Goal: Information Seeking & Learning: Learn about a topic

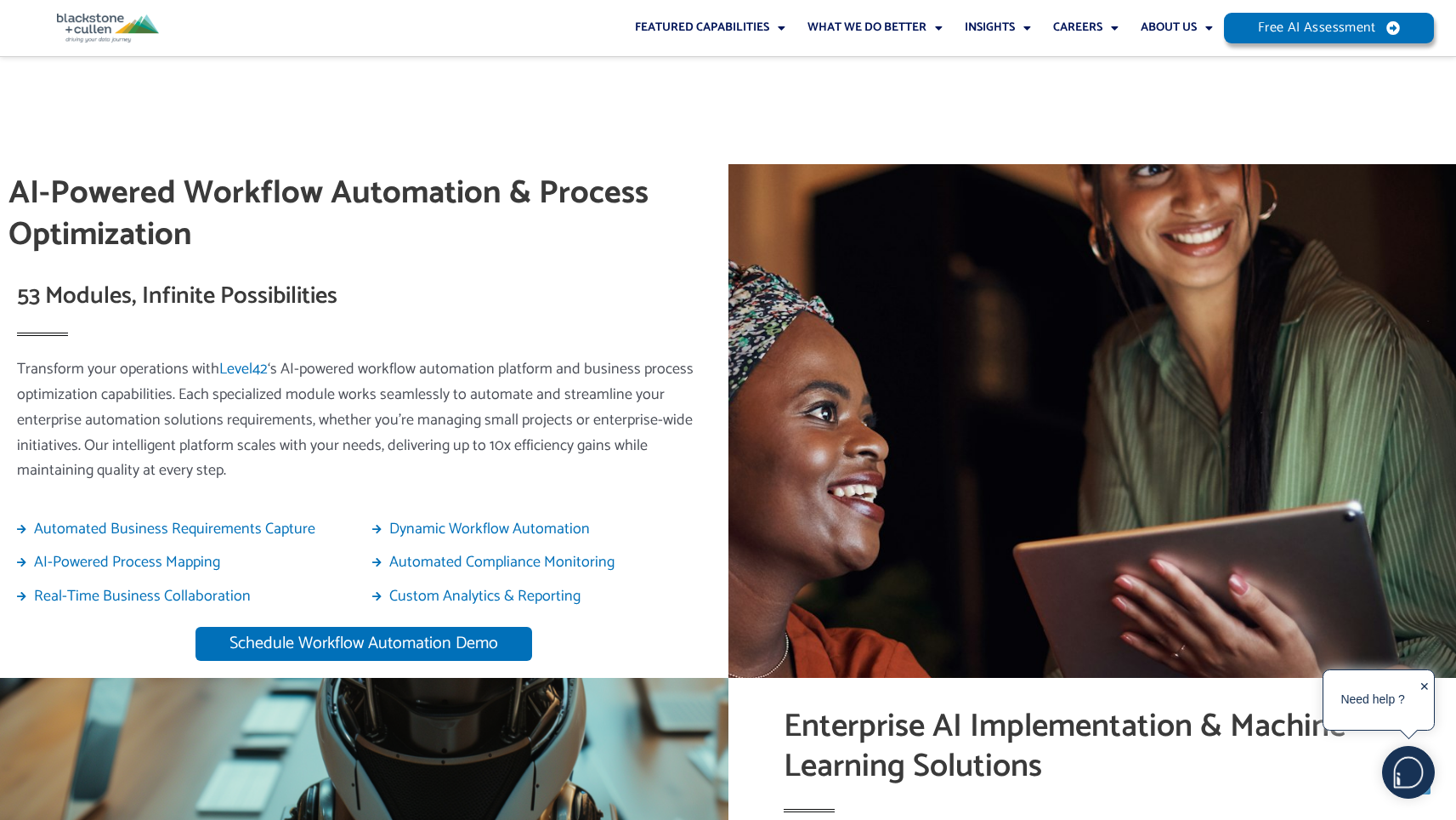
scroll to position [2433, 0]
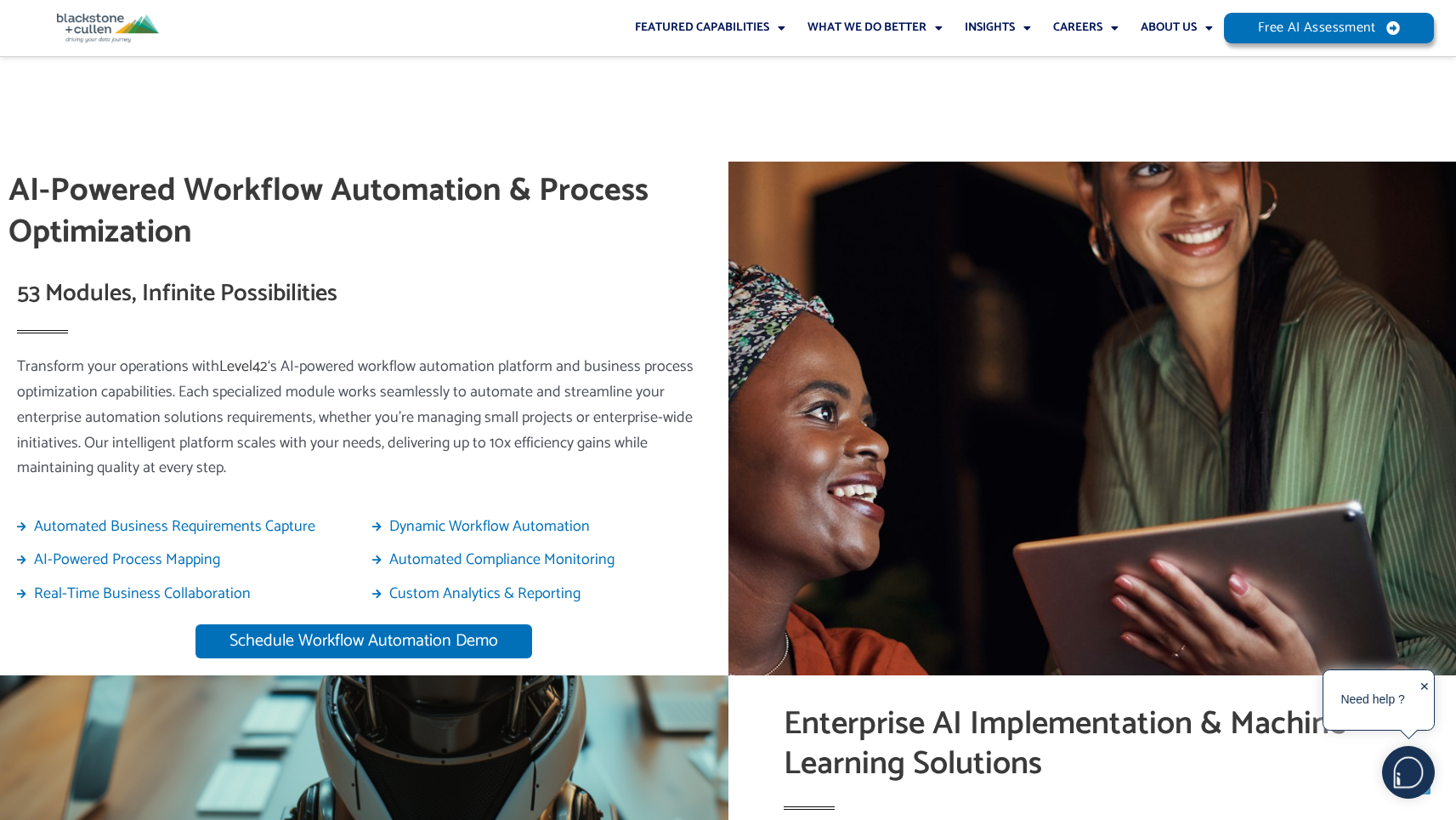
click at [245, 353] on link "Level42" at bounding box center [244, 366] width 49 height 25
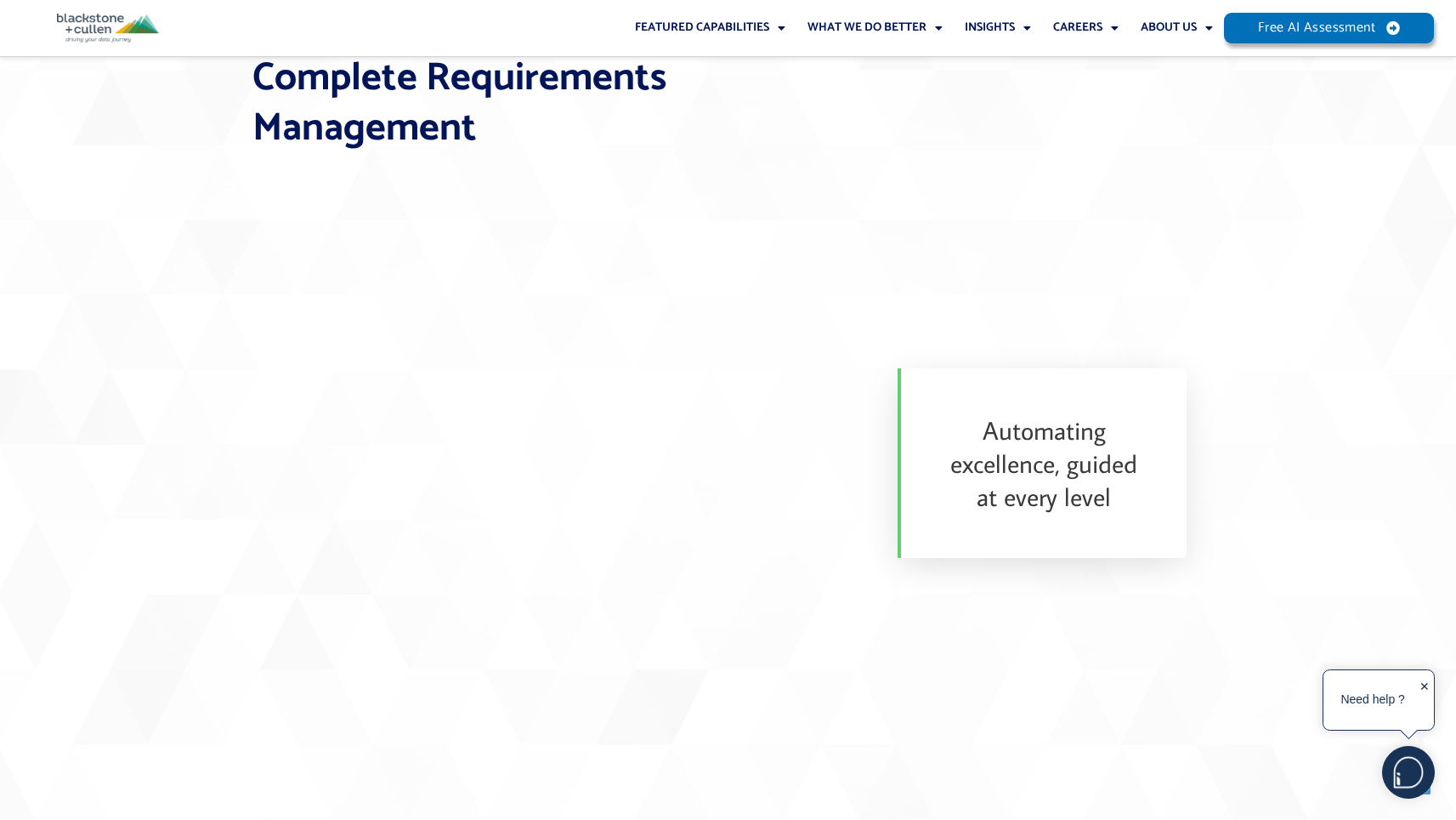
scroll to position [2748, 0]
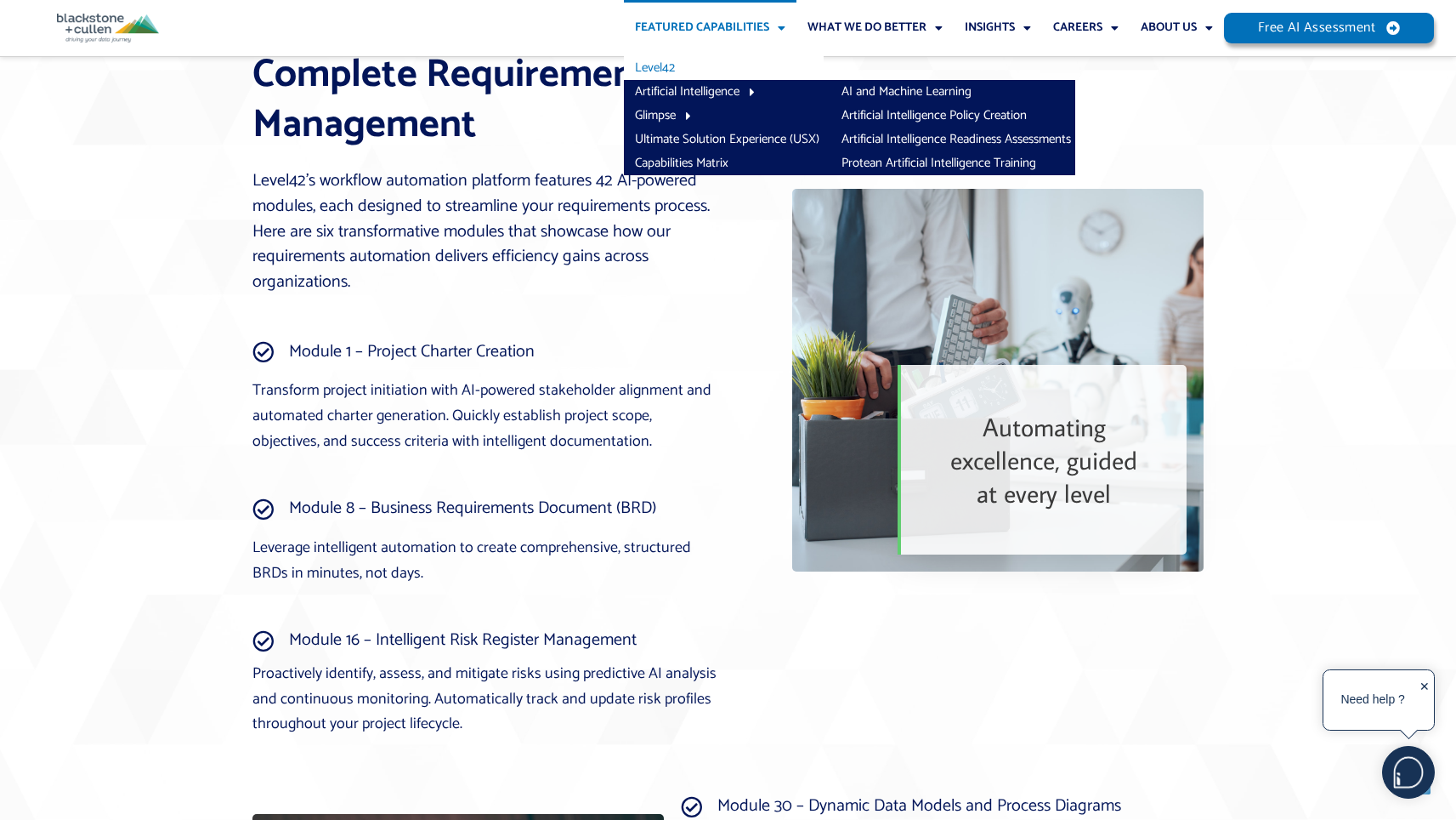
click at [660, 64] on link "Level42" at bounding box center [724, 67] width 200 height 24
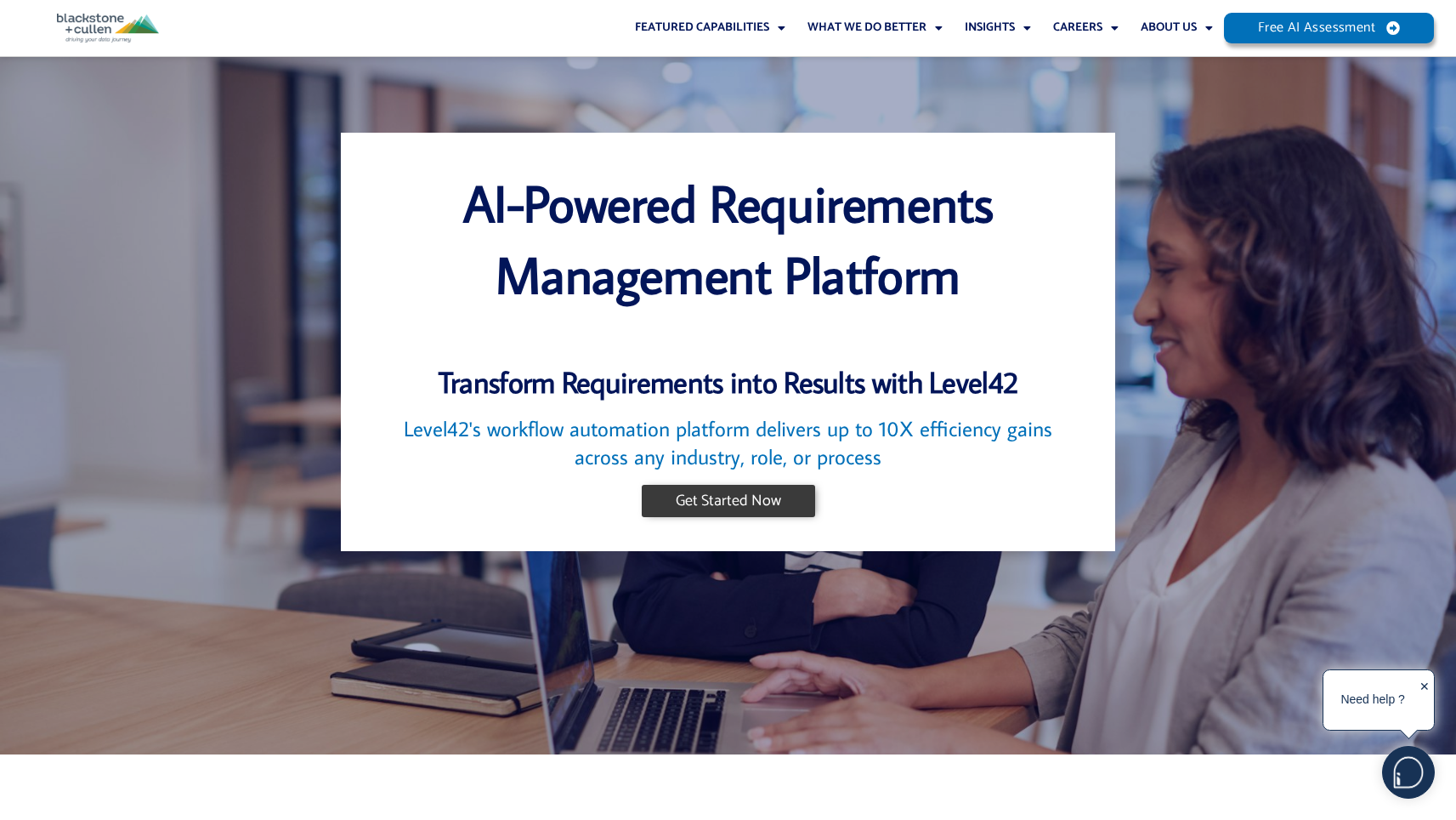
click at [716, 508] on span "Get Started Now" at bounding box center [728, 501] width 105 height 16
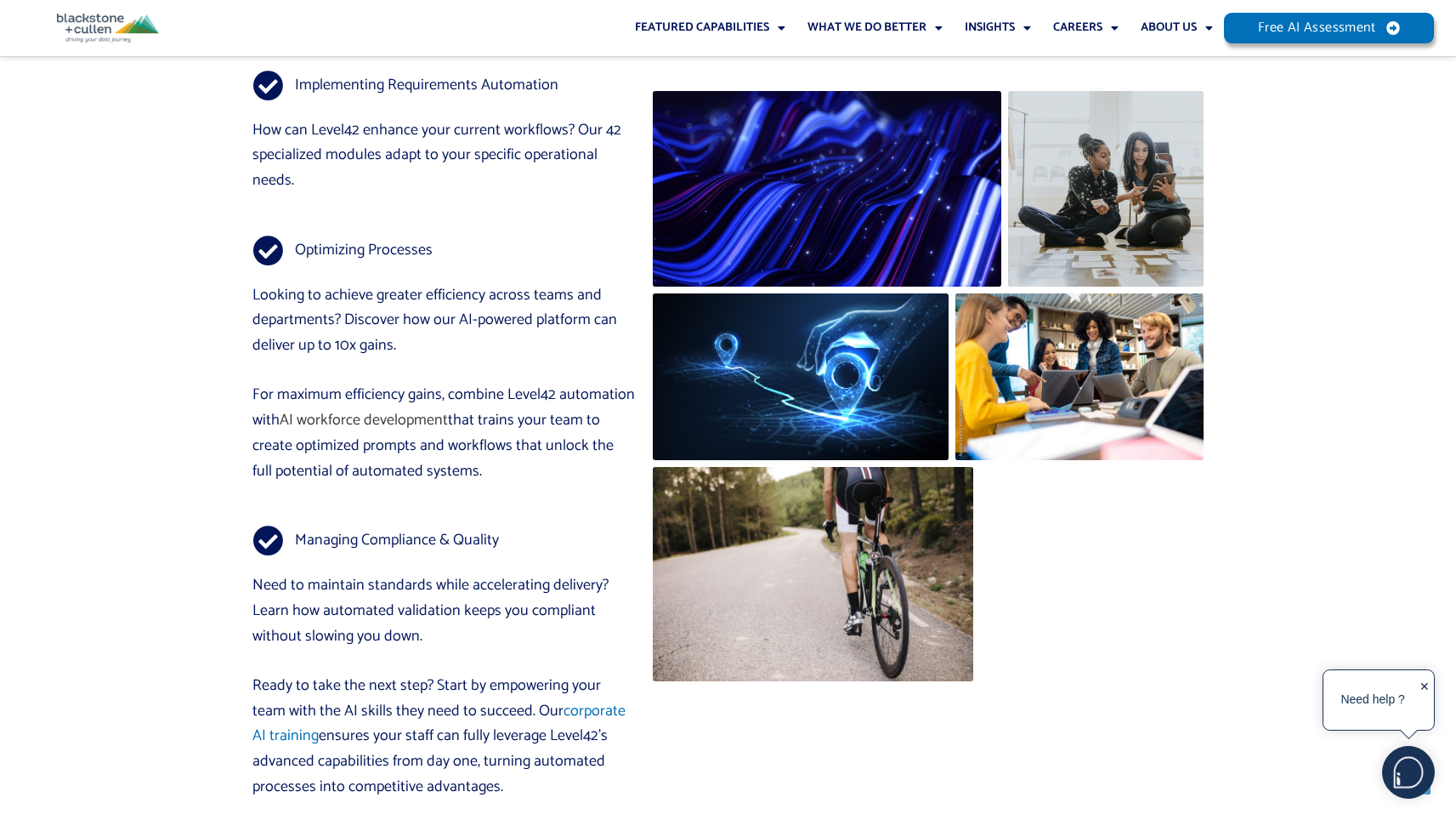
scroll to position [11056, 0]
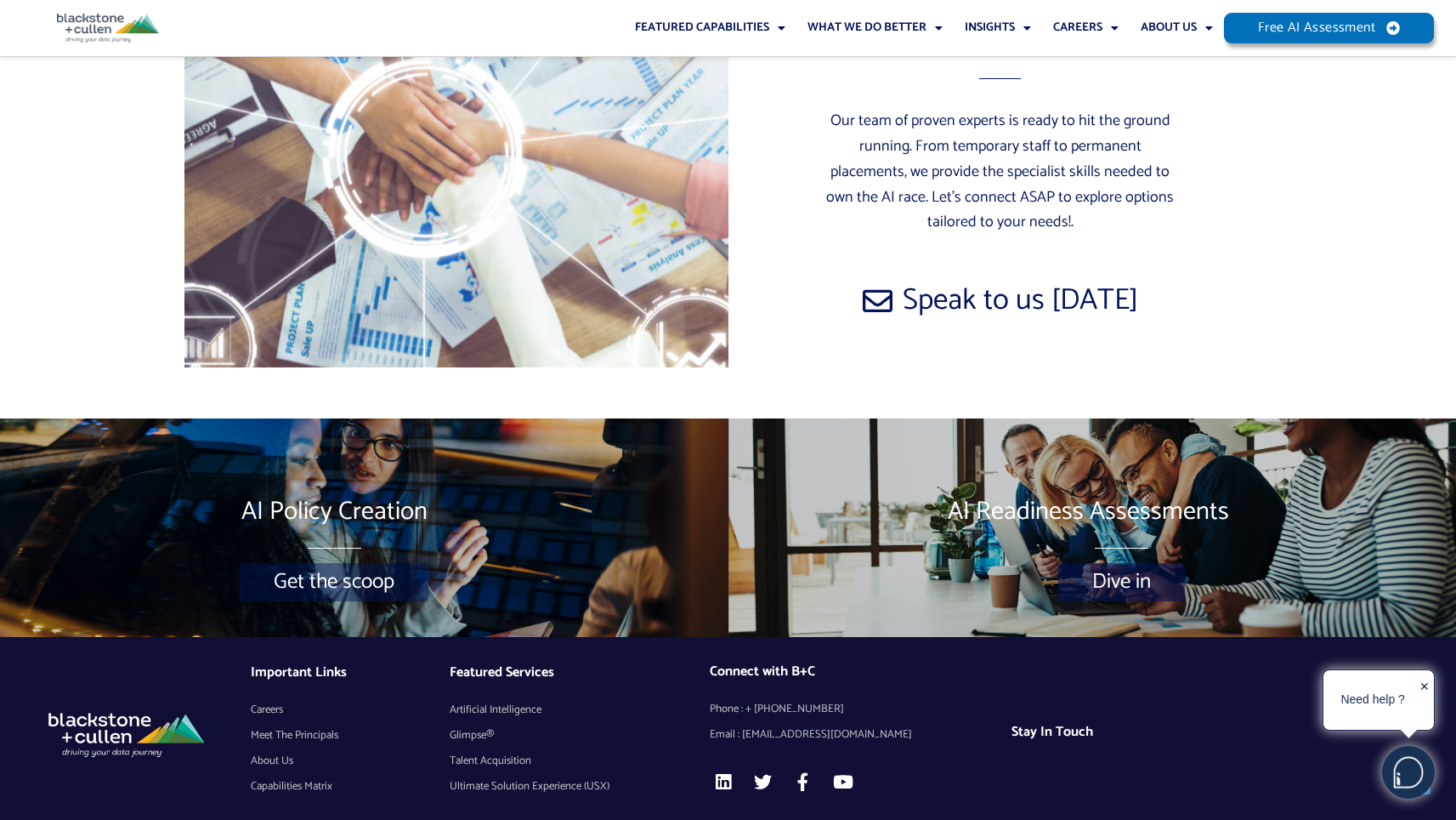
click at [460, 723] on span "Glimpse®" at bounding box center [472, 735] width 44 height 25
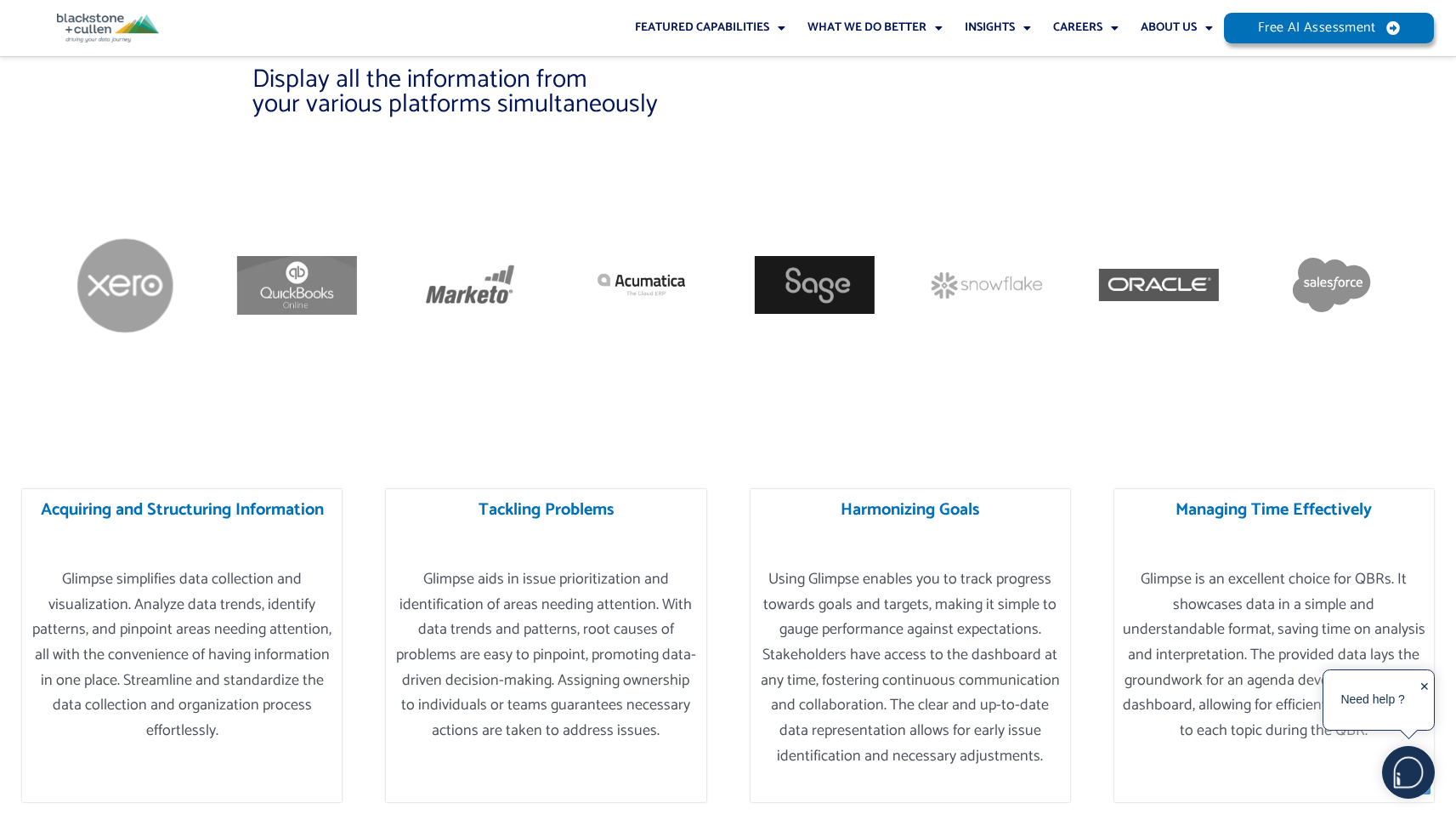
scroll to position [3096, 0]
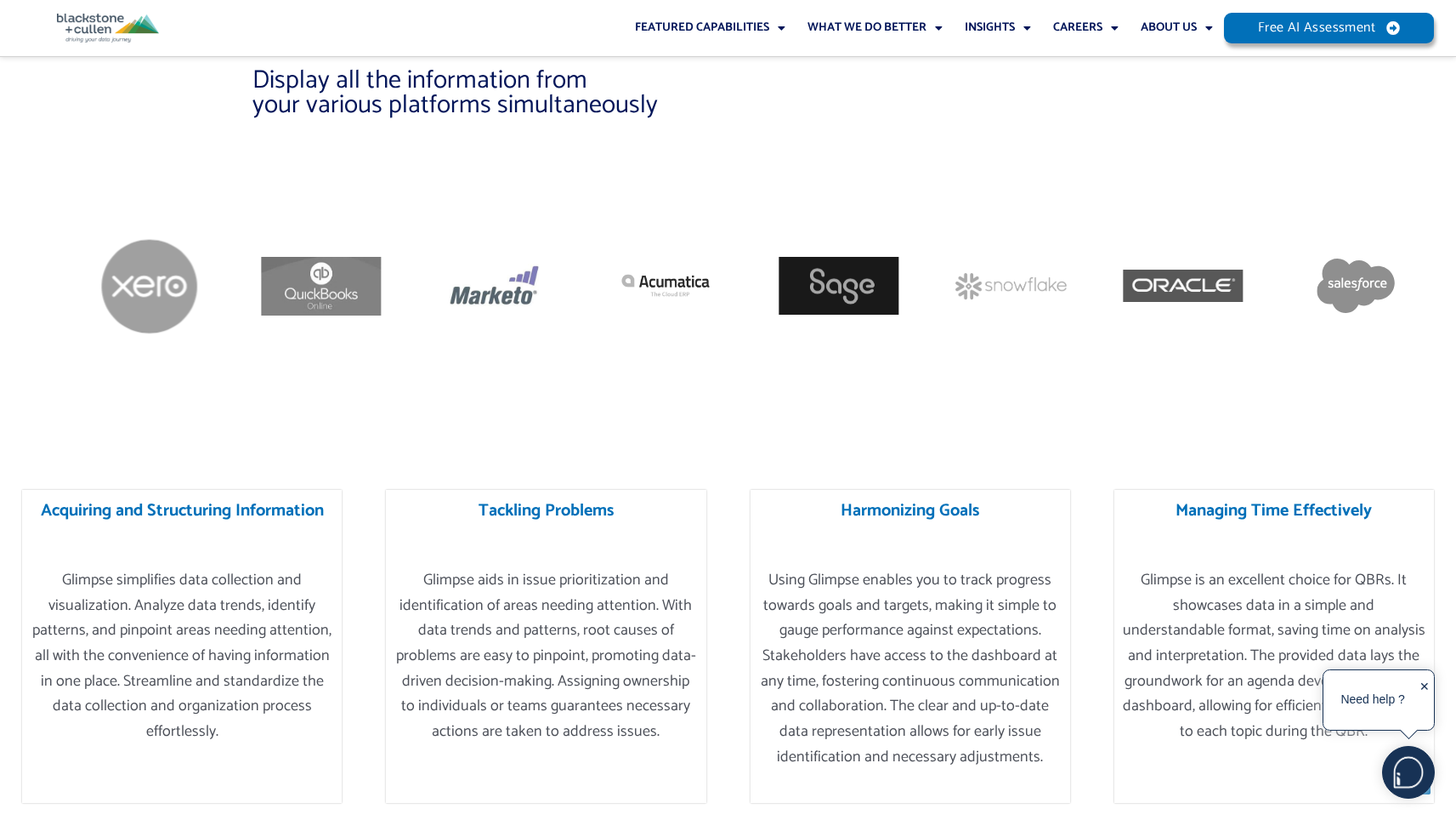
click at [497, 272] on img "10 / 12" at bounding box center [493, 286] width 120 height 57
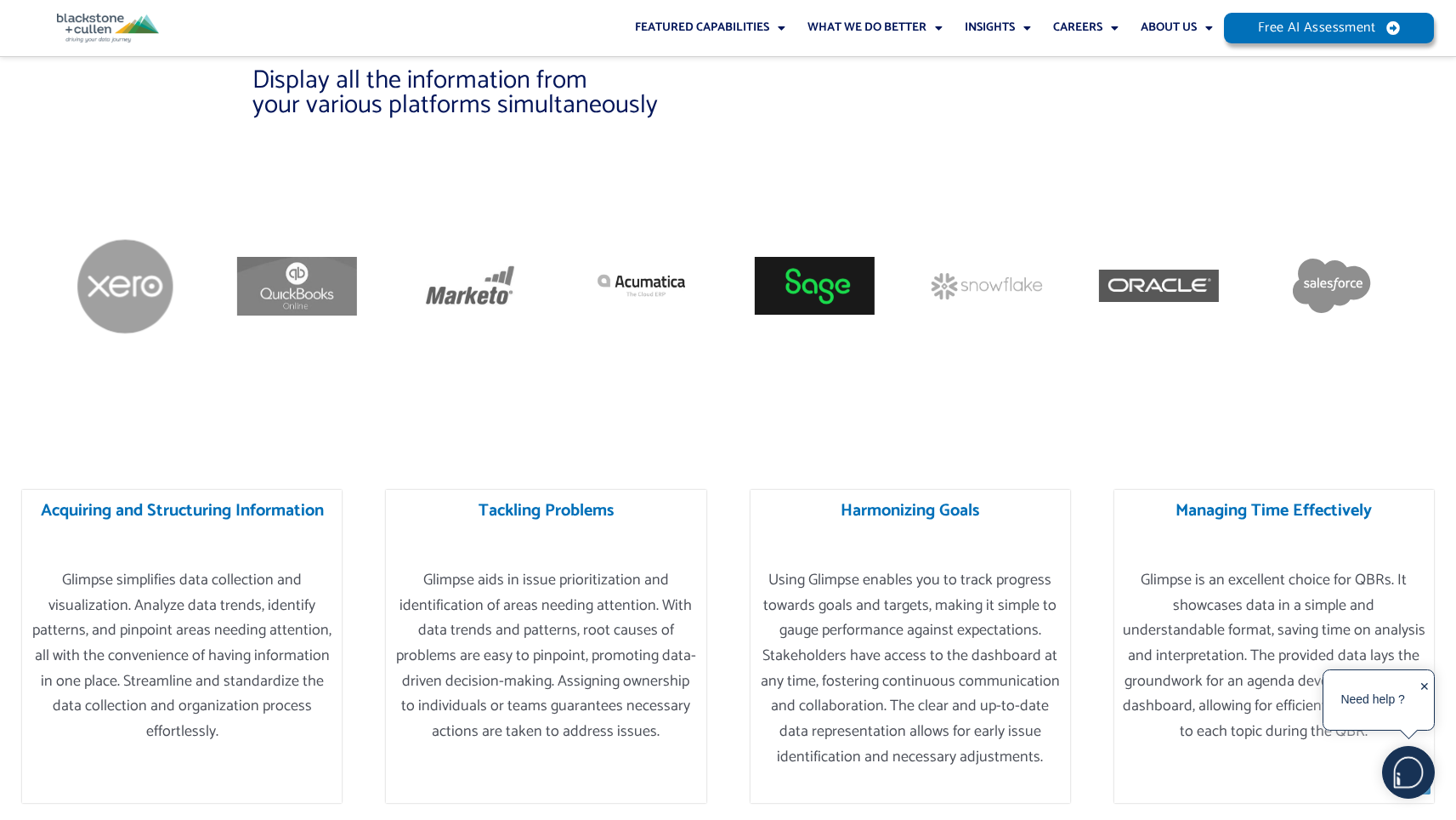
click at [825, 257] on img "12 / 12" at bounding box center [815, 286] width 120 height 57
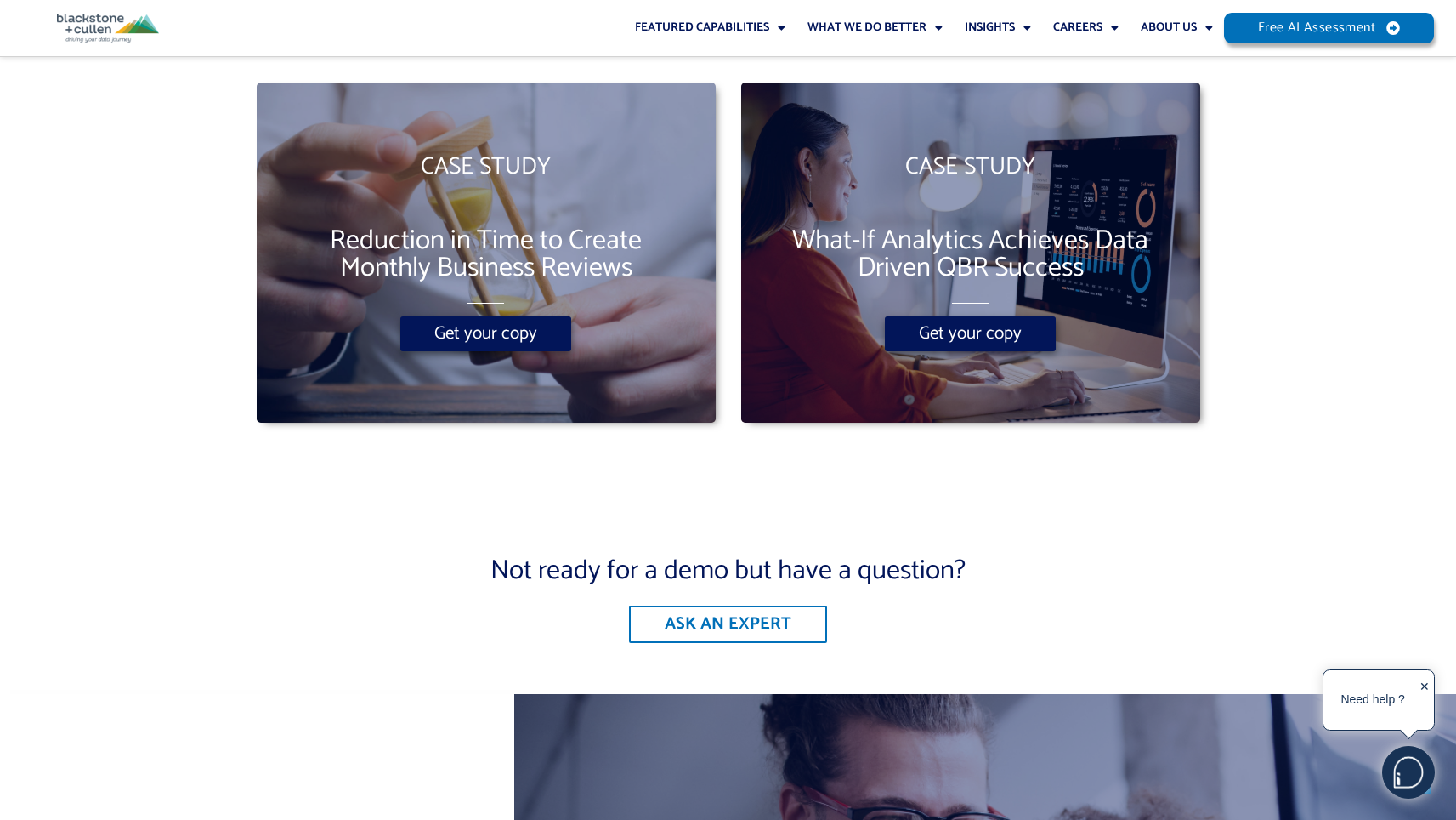
scroll to position [3930, 0]
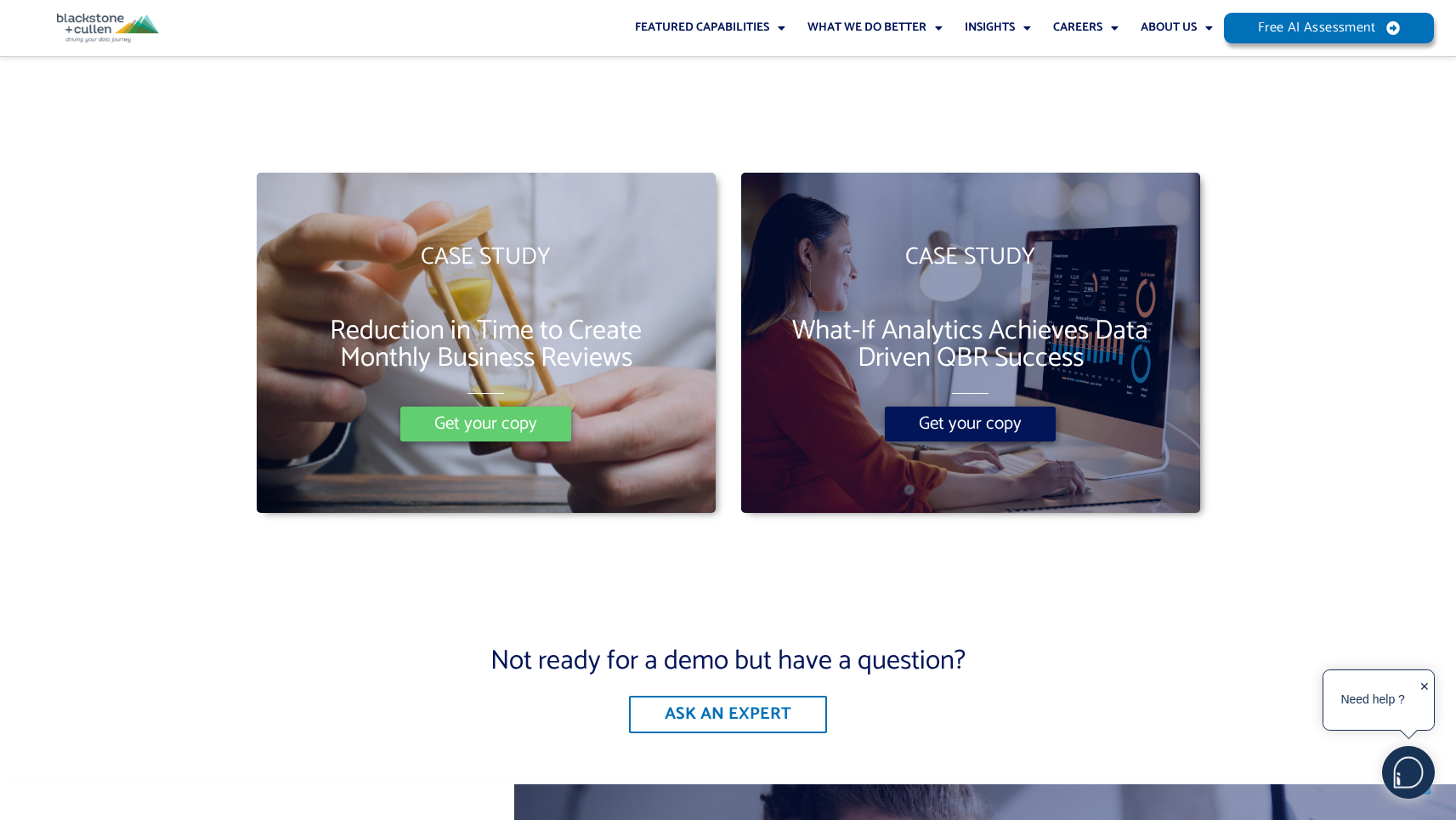
click at [492, 415] on span "Get your copy" at bounding box center [486, 424] width 103 height 18
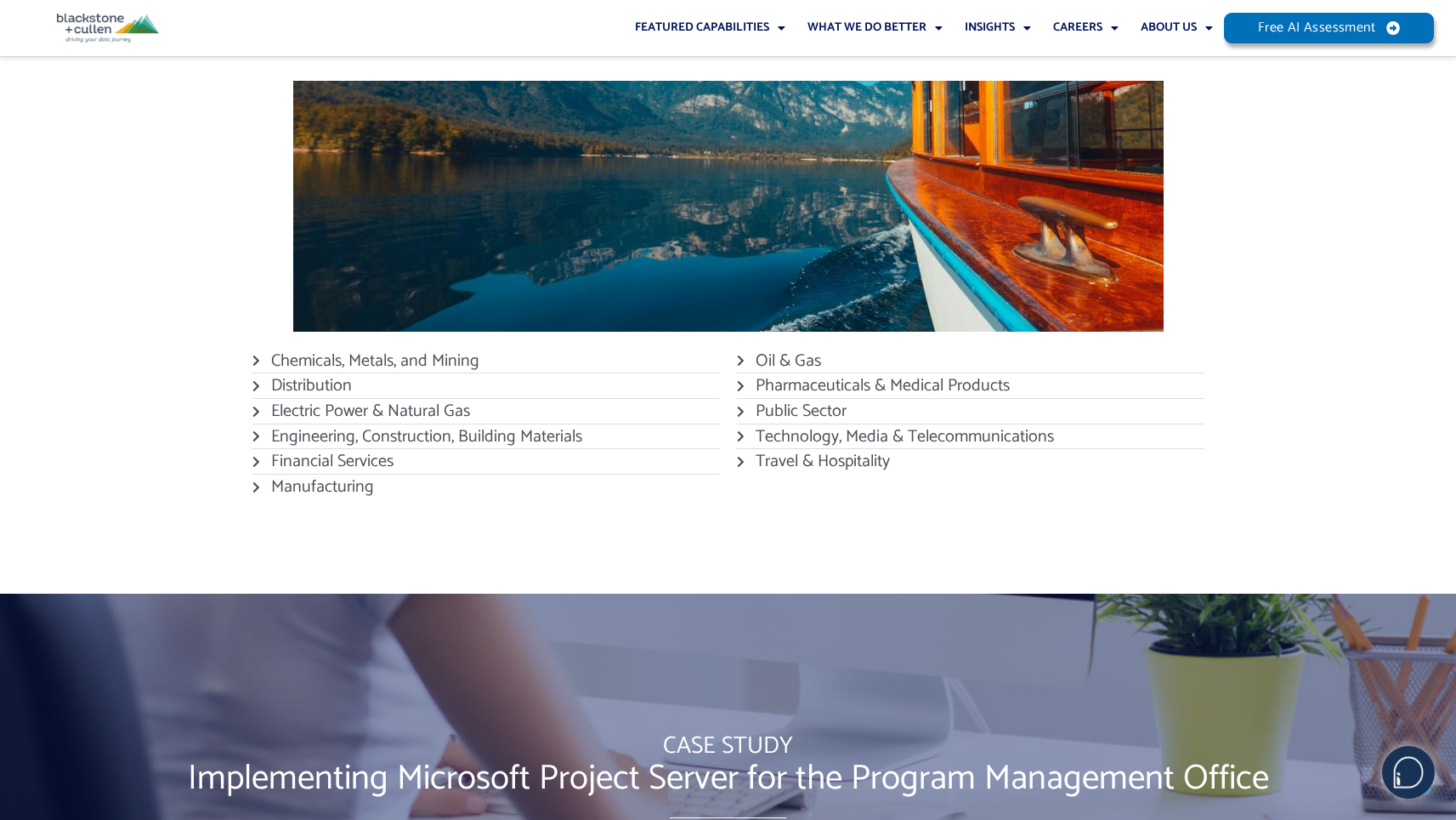
scroll to position [1818, 0]
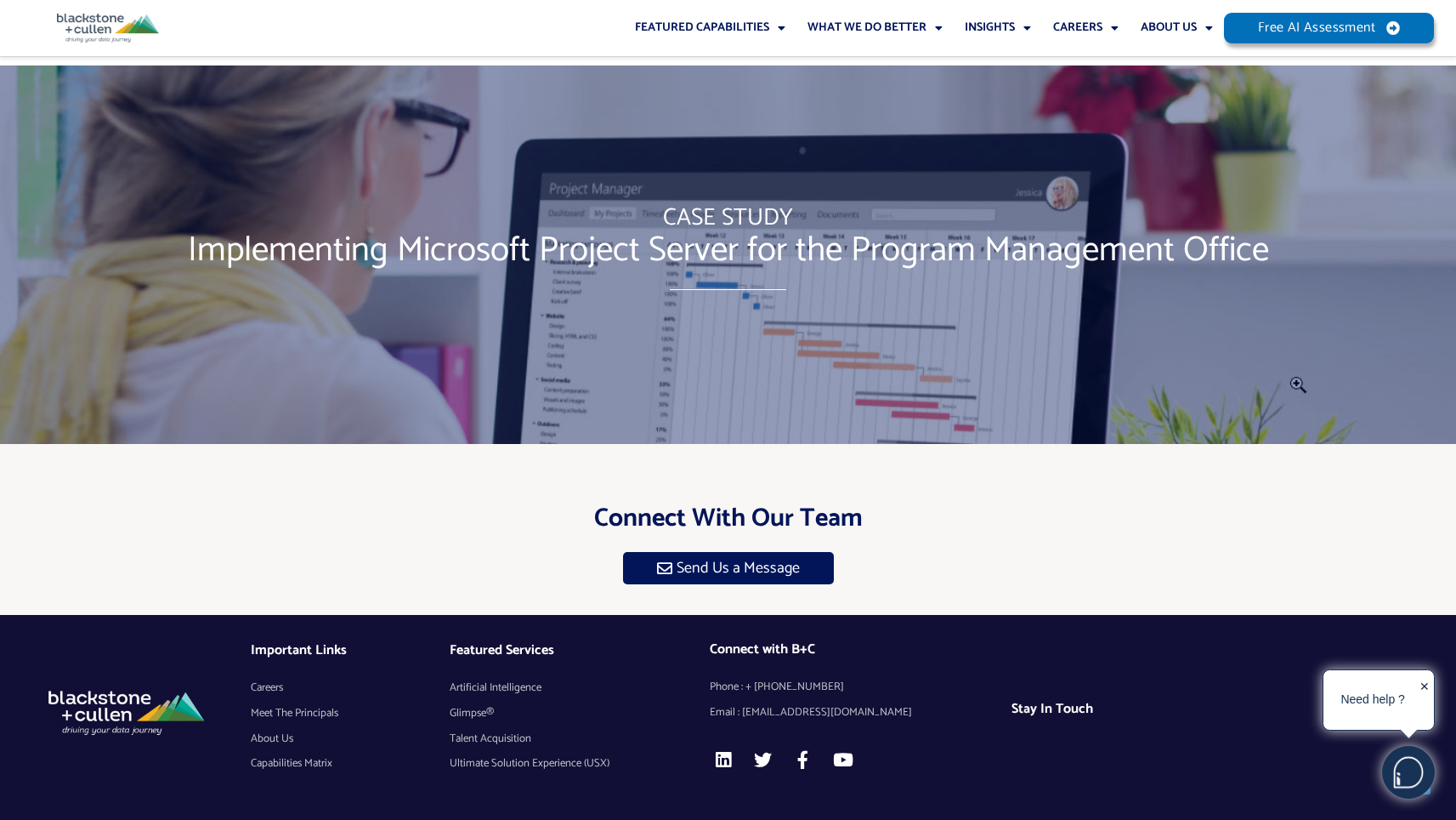
click at [493, 734] on span "Talent Acquisition" at bounding box center [491, 738] width 82 height 25
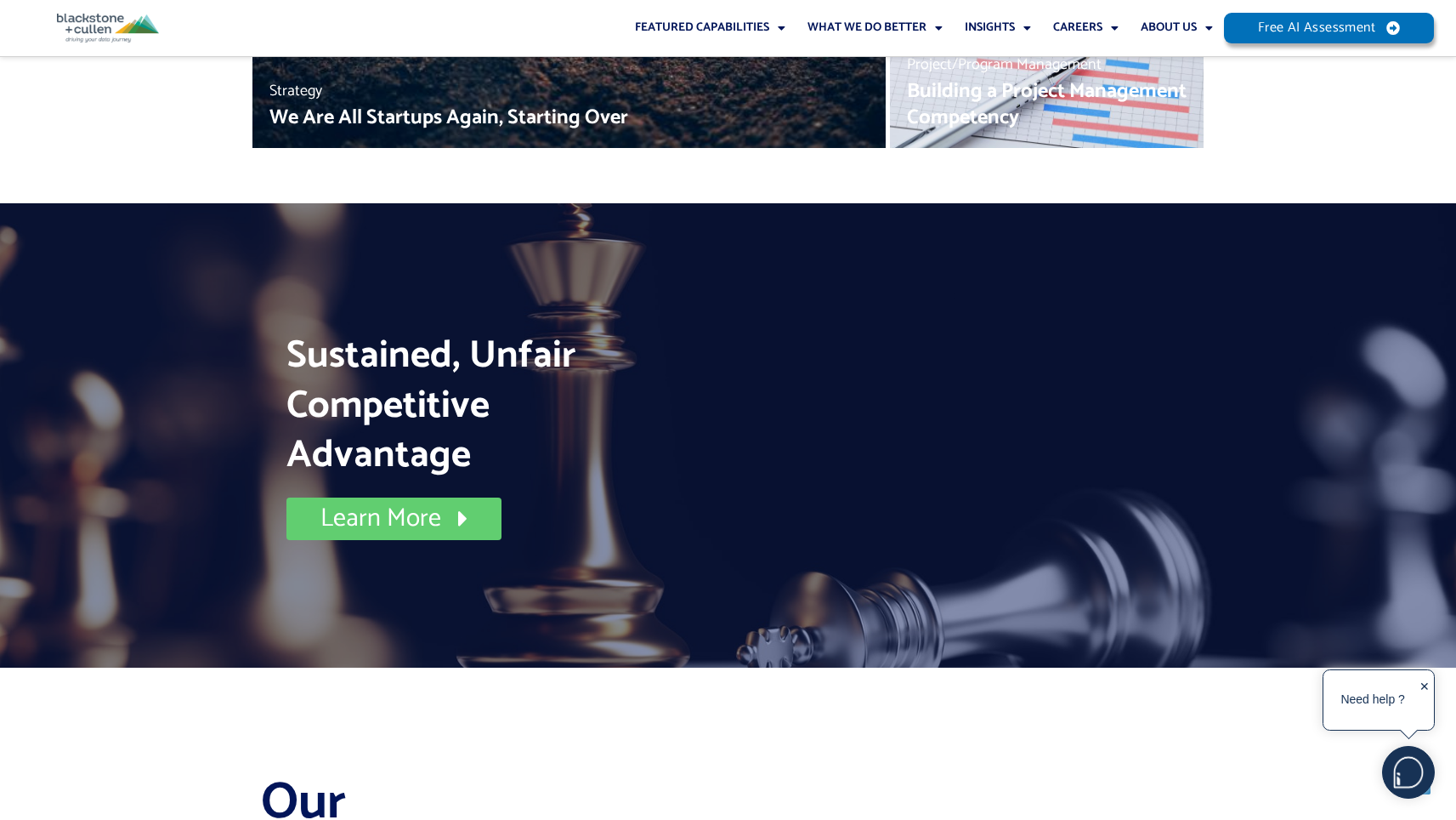
scroll to position [8667, 0]
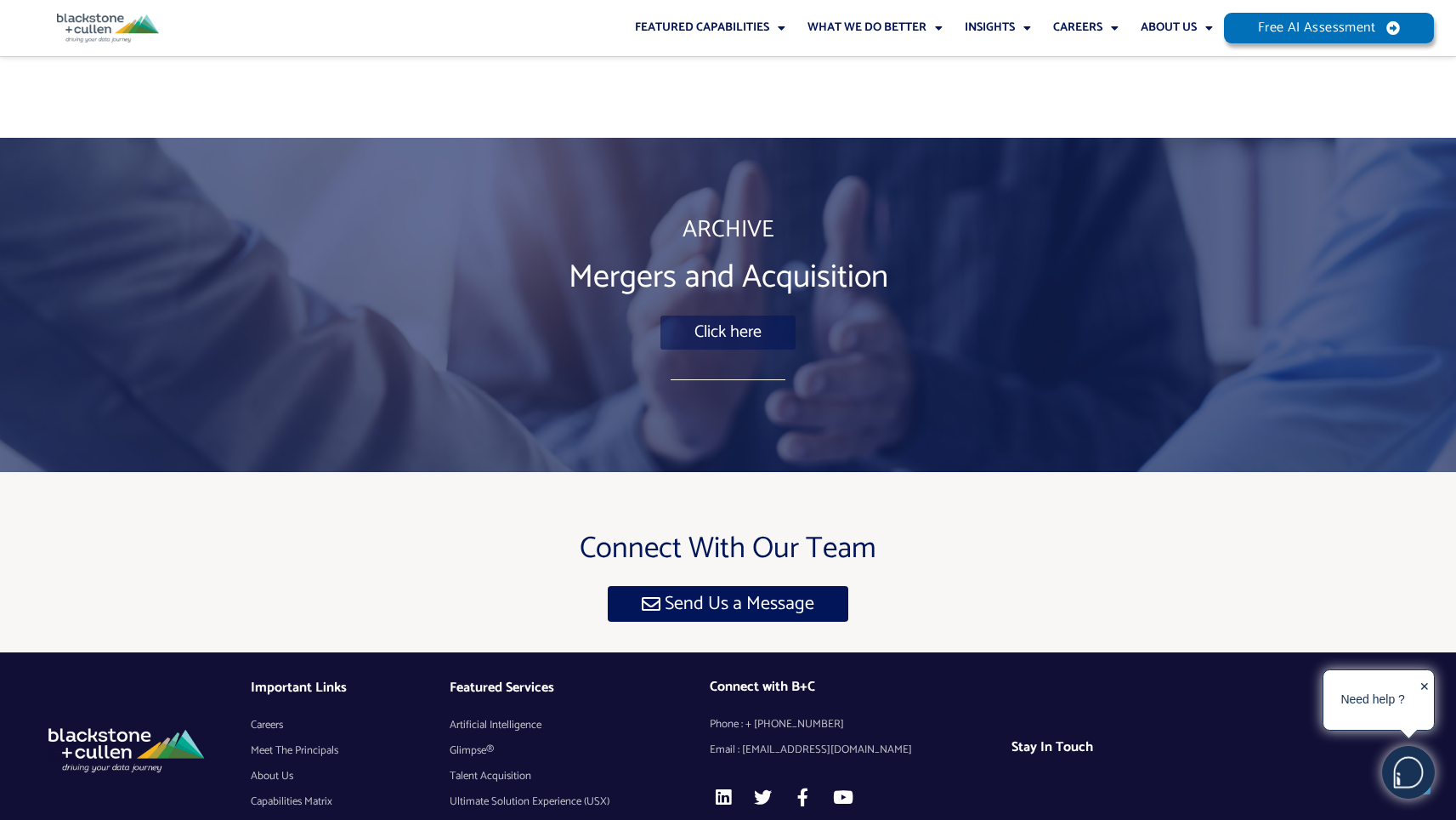
click at [307, 738] on span "Meet The Principals" at bounding box center [294, 750] width 88 height 25
